Goal: Task Accomplishment & Management: Manage account settings

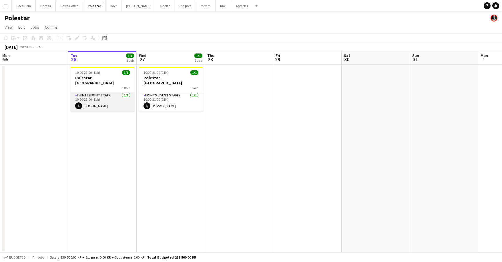
click at [103, 93] on app-card-role "Events (Event Staff) [DATE] 10:00-21:00 (11h) [PERSON_NAME]" at bounding box center [103, 101] width 64 height 19
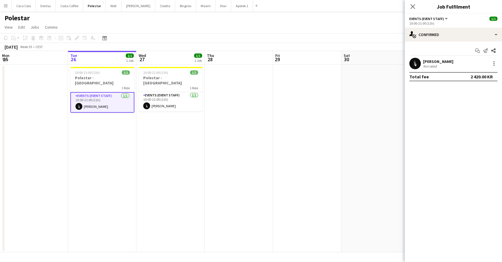
click at [225, 31] on app-page-menu "View Day view expanded Day view collapsed Month view Date picker Jump to [DATE]…" at bounding box center [251, 27] width 502 height 11
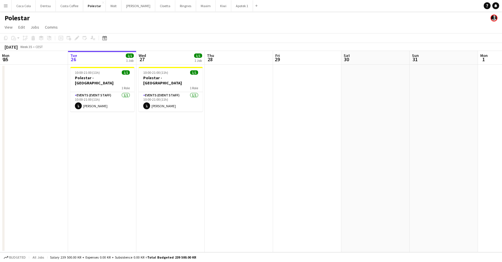
click at [101, 75] on h3 "Polestar - [GEOGRAPHIC_DATA]" at bounding box center [102, 80] width 64 height 10
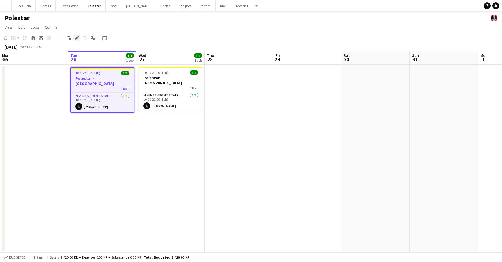
click at [78, 41] on div "Edit" at bounding box center [76, 38] width 7 height 7
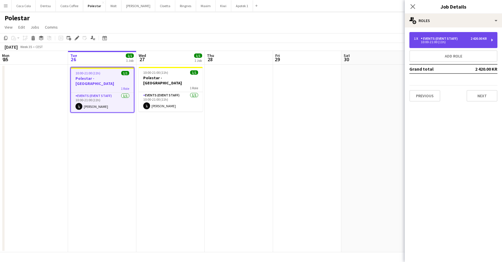
click at [456, 39] on div "Events (Event Staff)" at bounding box center [440, 39] width 39 height 4
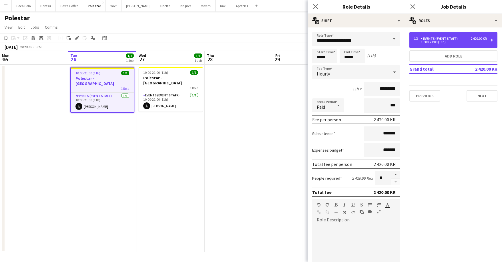
scroll to position [0, 0]
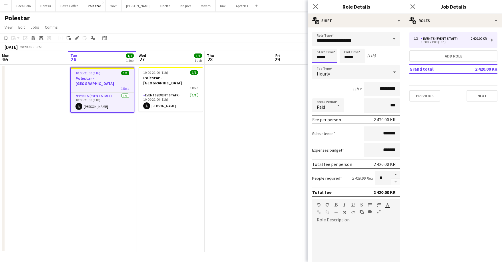
click at [319, 57] on input "*****" at bounding box center [324, 56] width 25 height 14
click at [321, 65] on div at bounding box center [318, 65] width 11 height 6
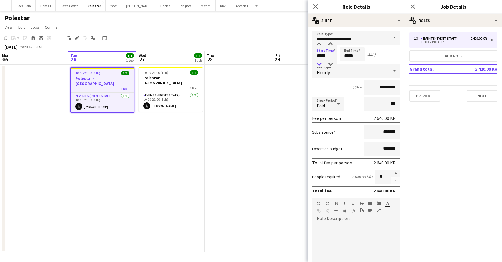
type input "*****"
click at [320, 64] on div at bounding box center [318, 64] width 11 height 6
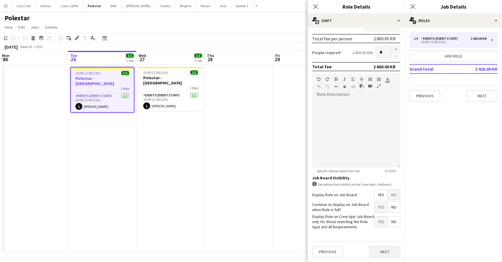
scroll to position [125, 0]
click at [390, 250] on button "Next" at bounding box center [384, 251] width 31 height 11
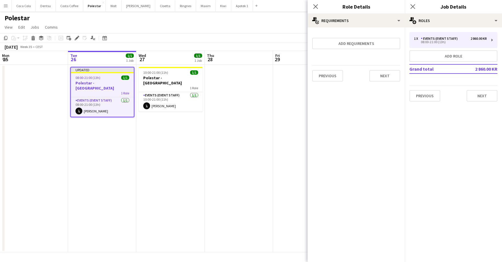
scroll to position [0, 0]
click at [230, 162] on app-date-cell at bounding box center [239, 159] width 68 height 188
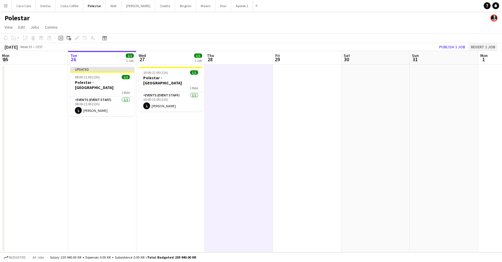
click at [475, 47] on button "Revert 1 job" at bounding box center [483, 46] width 29 height 7
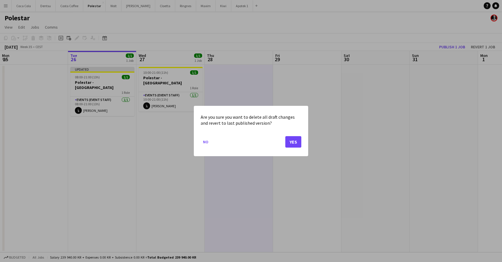
click at [296, 142] on button "Yes" at bounding box center [293, 141] width 16 height 11
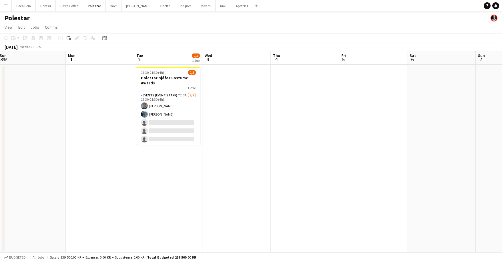
scroll to position [0, 139]
